Goal: Navigation & Orientation: Find specific page/section

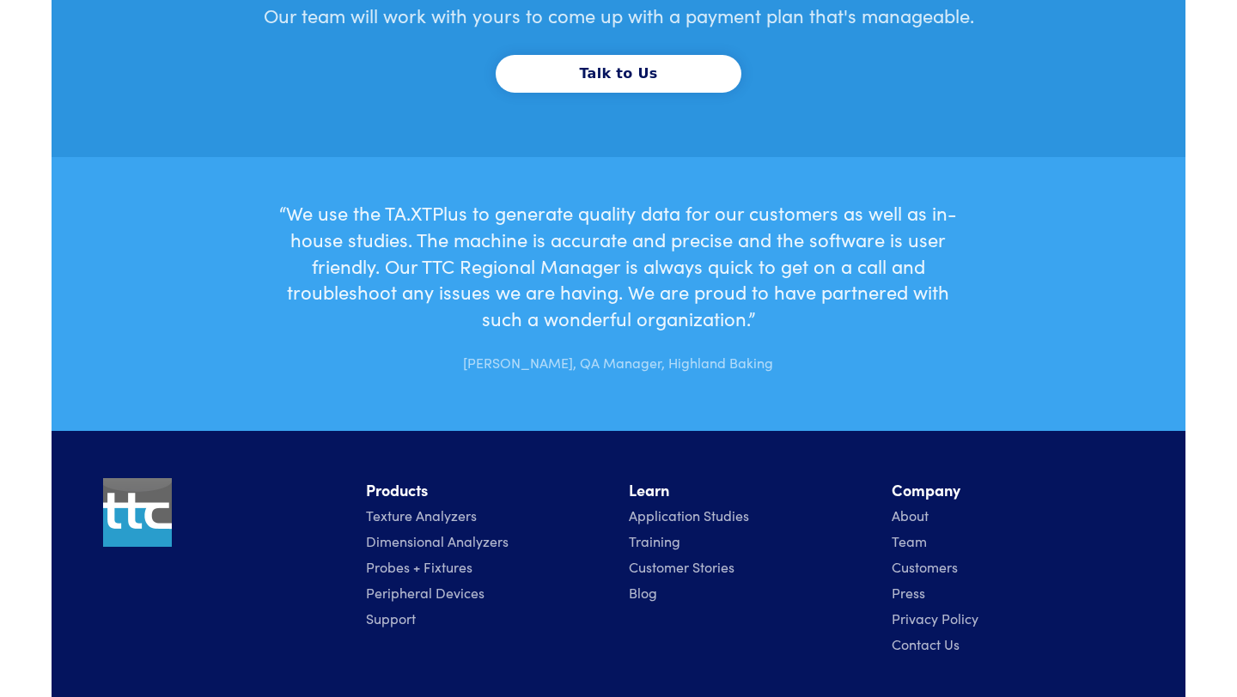
scroll to position [5402, 0]
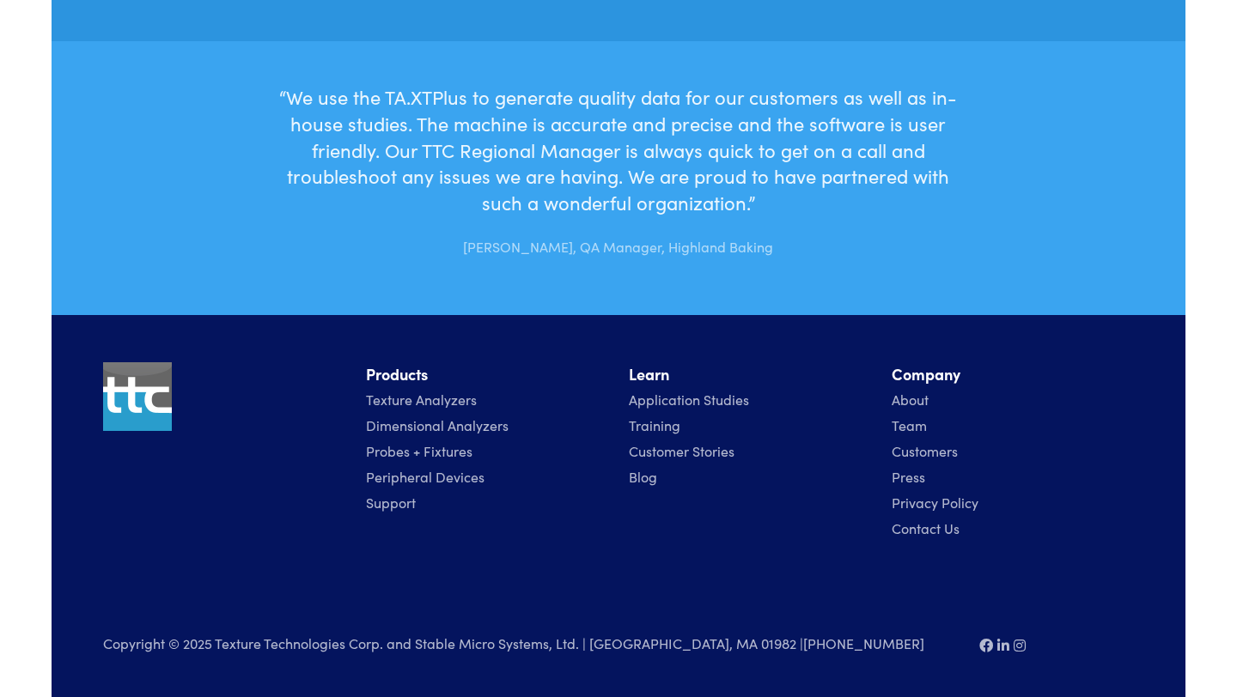
click at [420, 454] on link "Probes + Fixtures" at bounding box center [419, 451] width 107 height 19
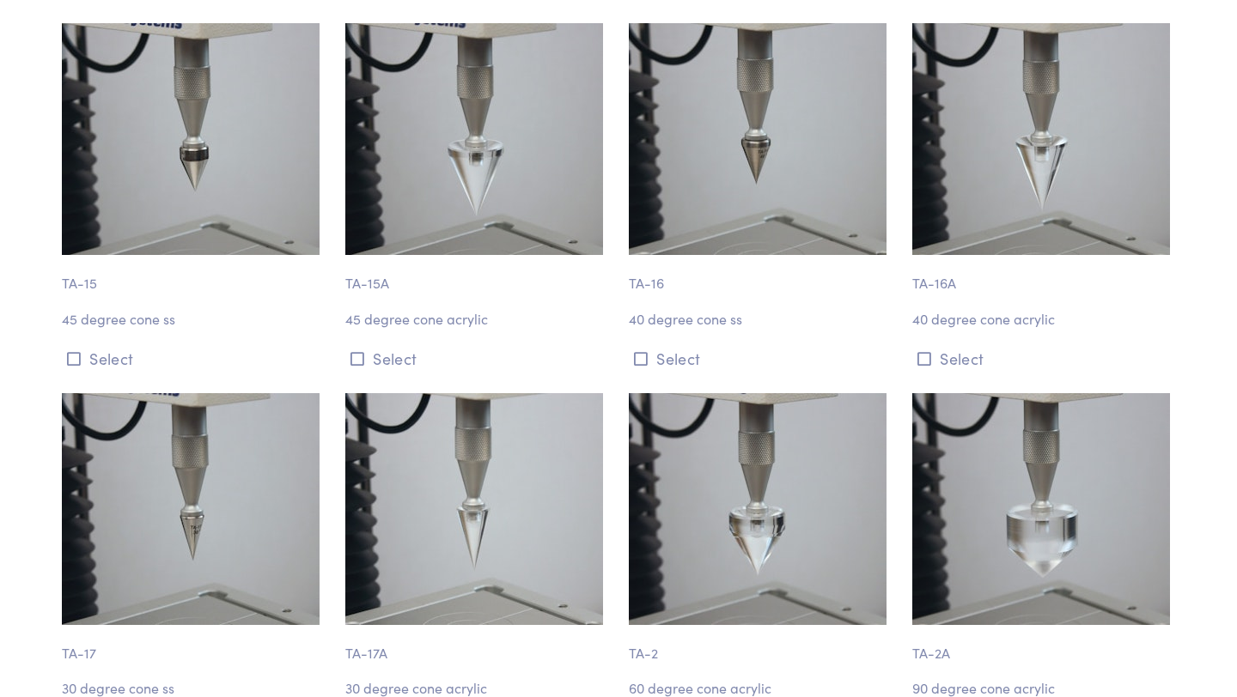
scroll to position [192, 0]
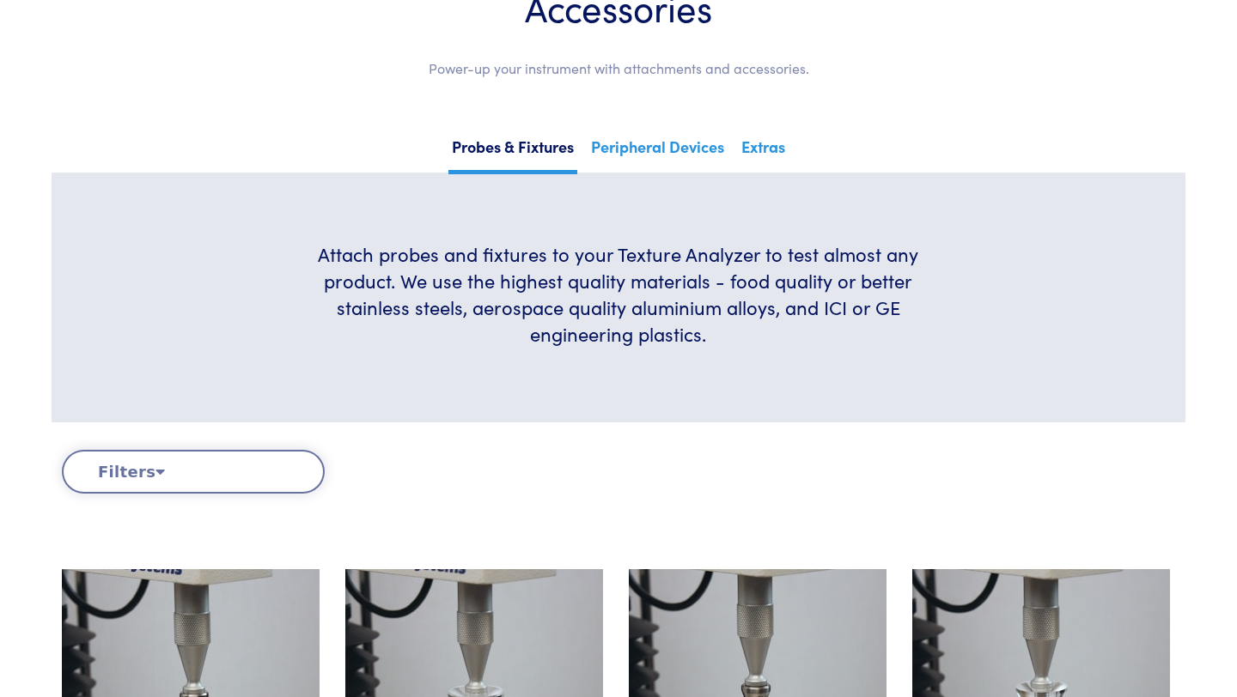
click at [155, 474] on icon at bounding box center [159, 471] width 9 height 15
click at [126, 468] on button "Filters" at bounding box center [193, 472] width 263 height 44
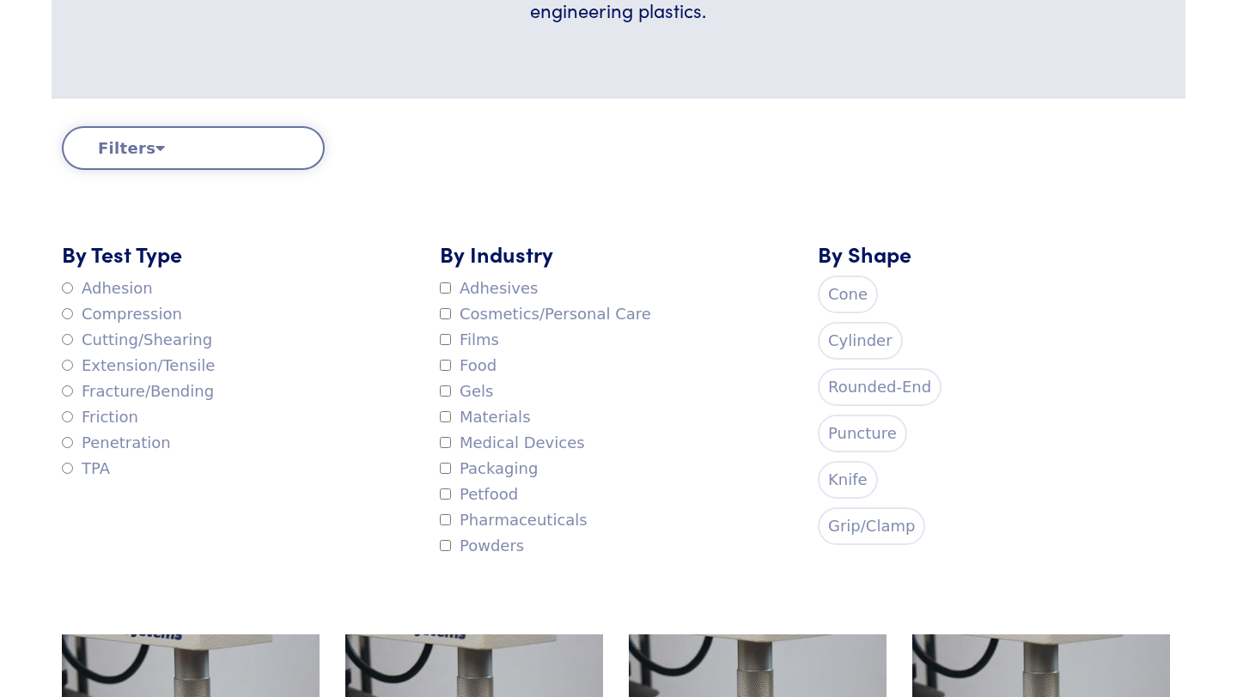
scroll to position [521, 0]
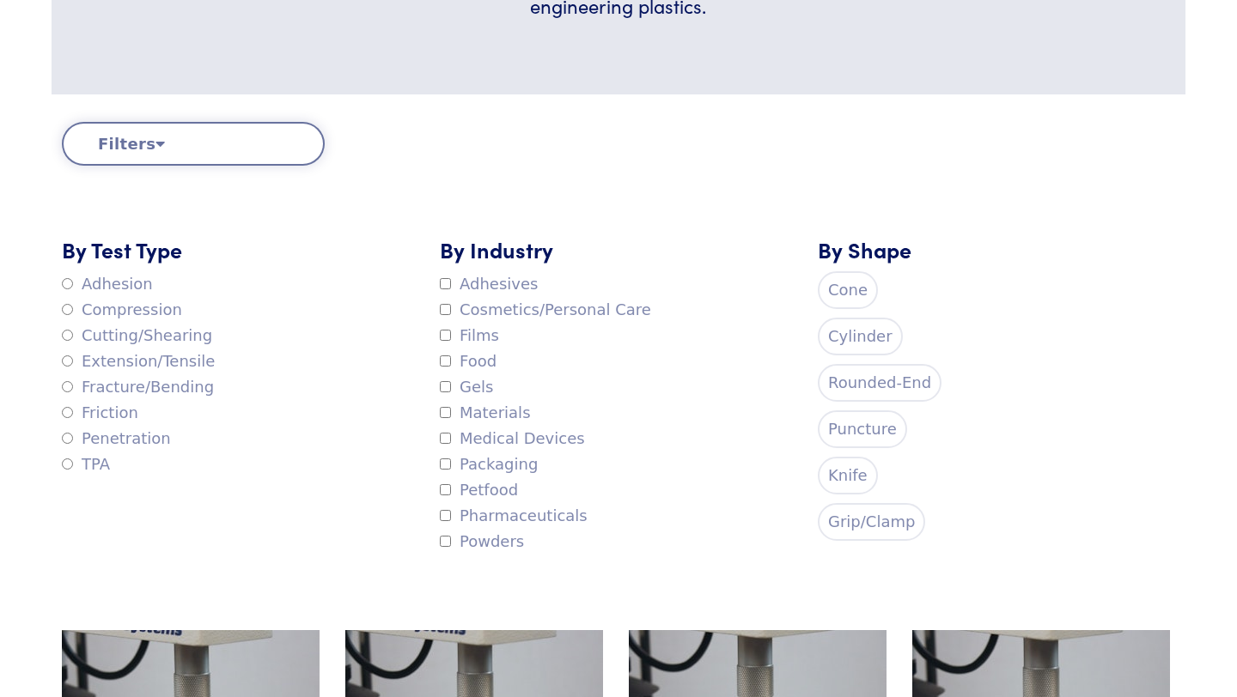
click at [118, 137] on button "Filters" at bounding box center [193, 144] width 263 height 44
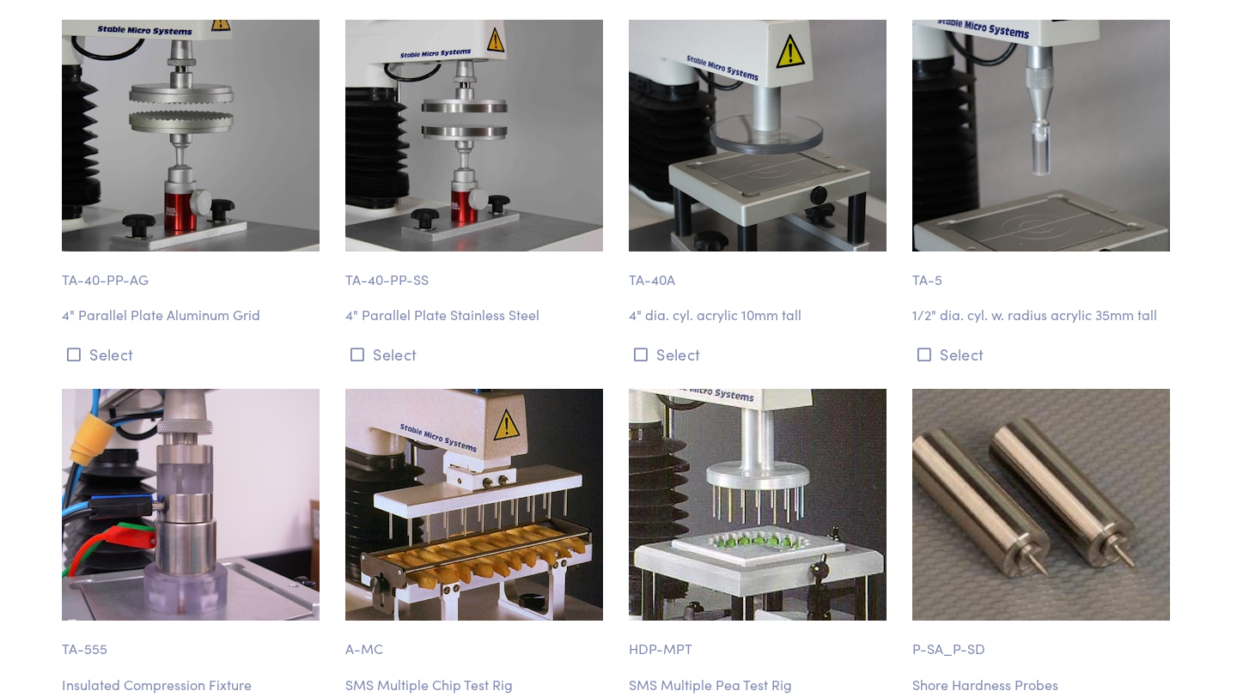
scroll to position [2899, 0]
